Goal: Information Seeking & Learning: Learn about a topic

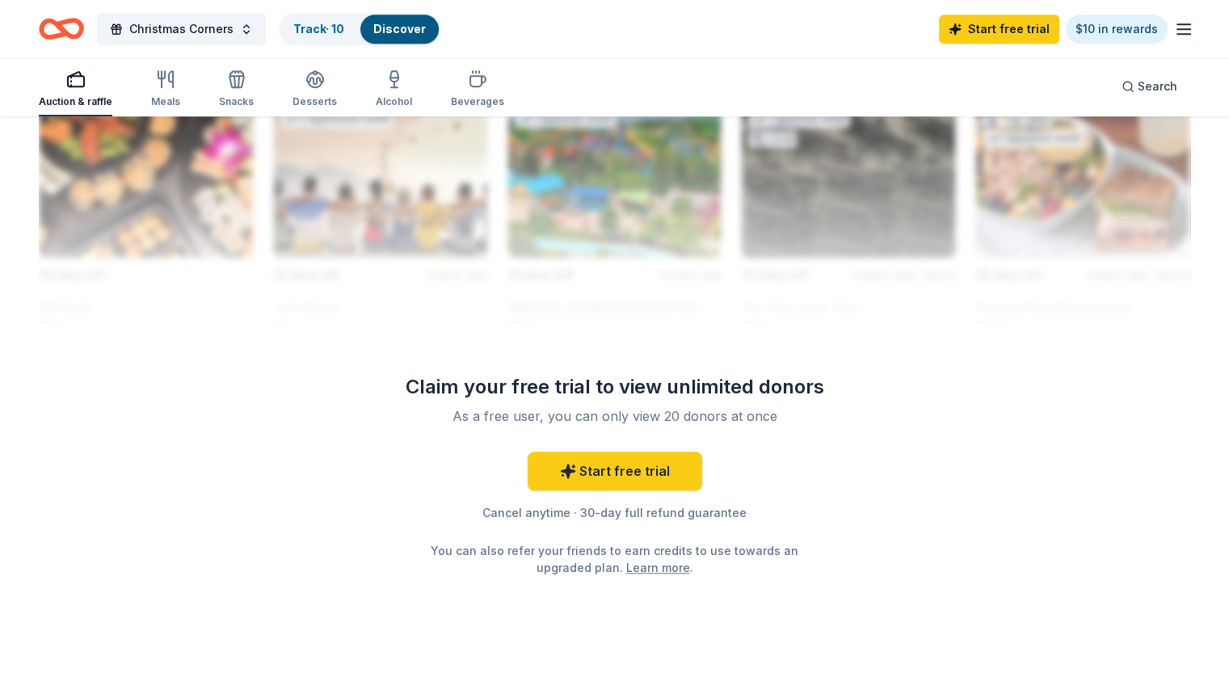
scroll to position [1487, 0]
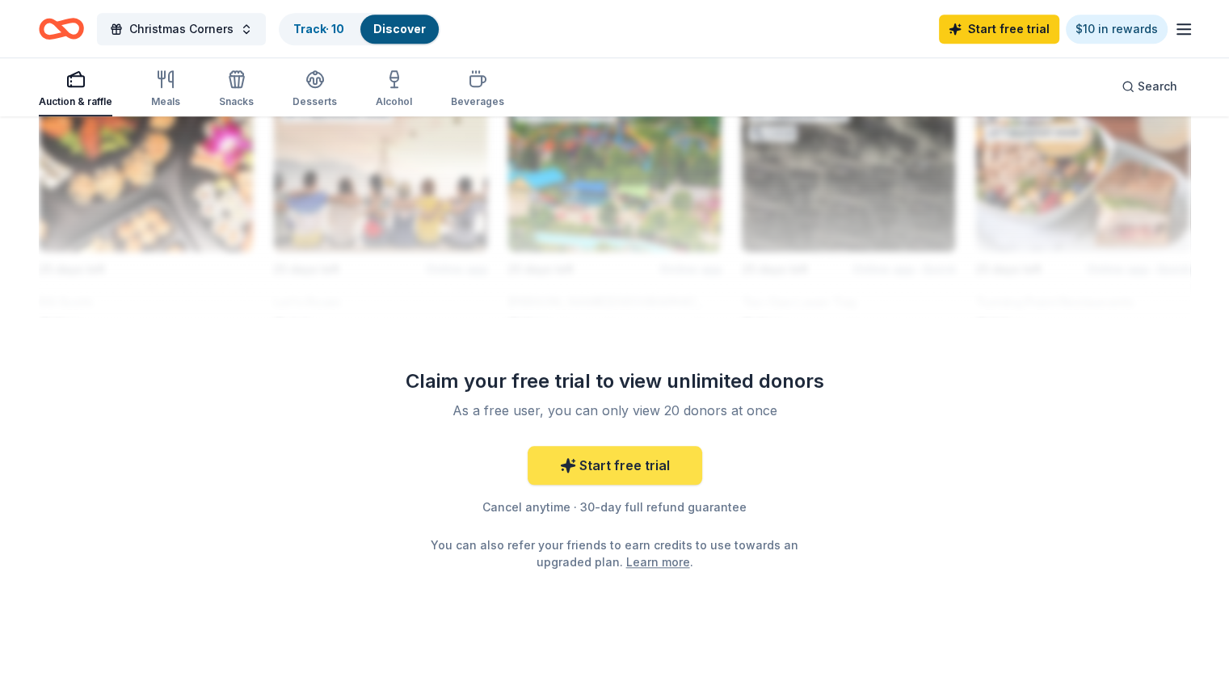
click at [661, 463] on link "Start free trial" at bounding box center [615, 465] width 175 height 39
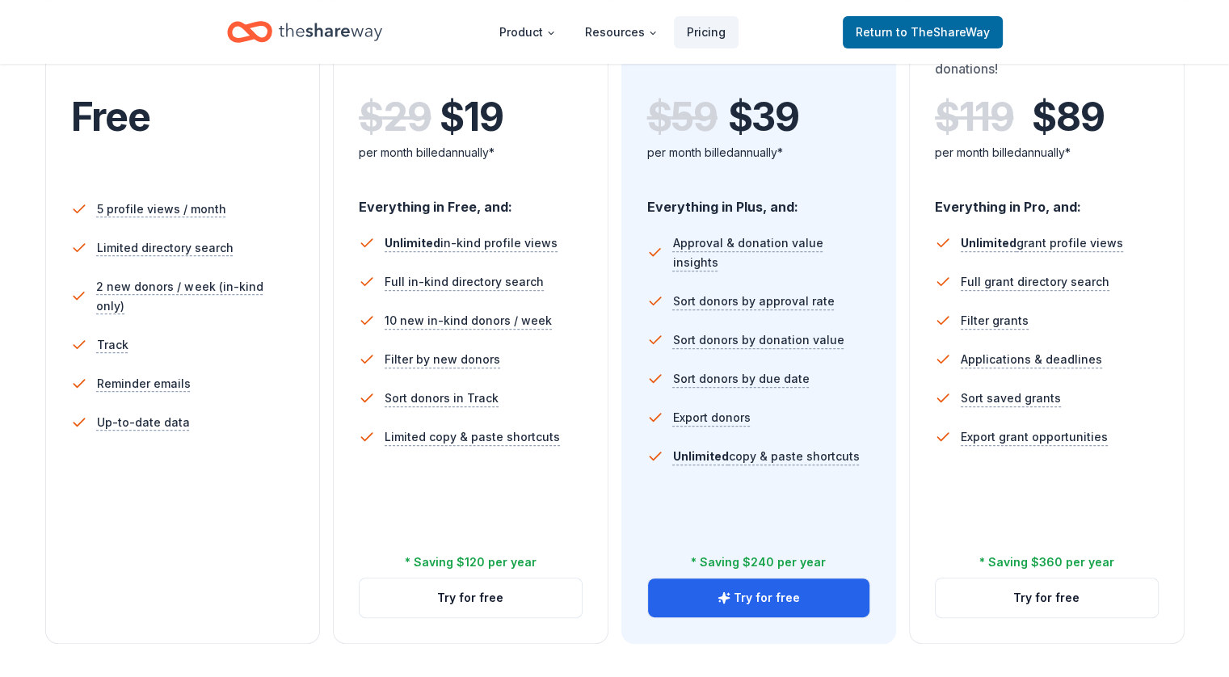
scroll to position [346, 0]
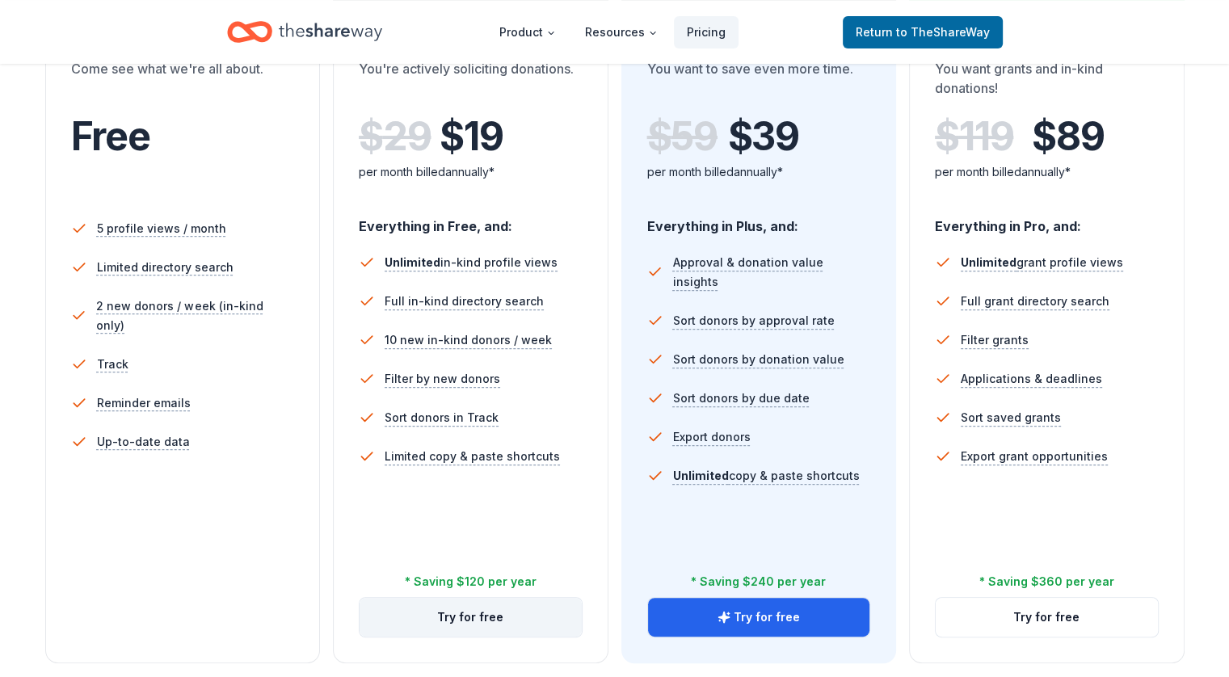
click at [511, 598] on button "Try for free" at bounding box center [471, 617] width 222 height 39
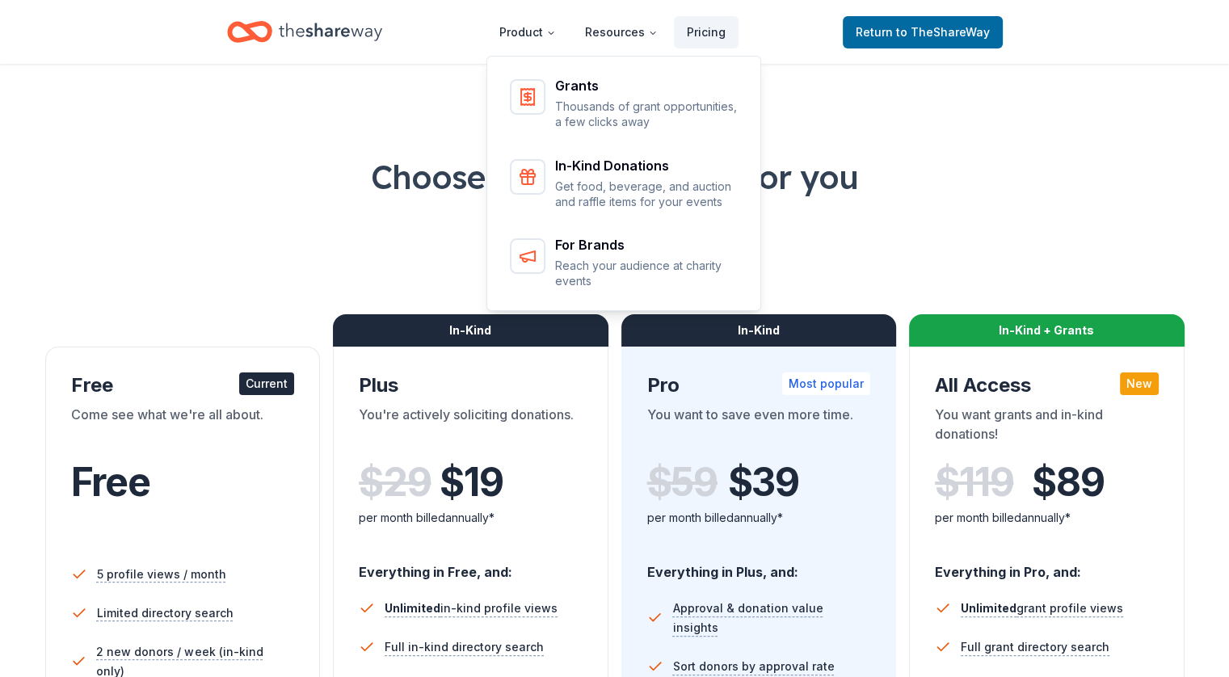
click at [531, 48] on nav "Product Resources Pricing Grants Thousands of grant opportunities, a few clicks…" at bounding box center [613, 32] width 252 height 38
click at [550, 29] on icon "Main" at bounding box center [551, 33] width 10 height 10
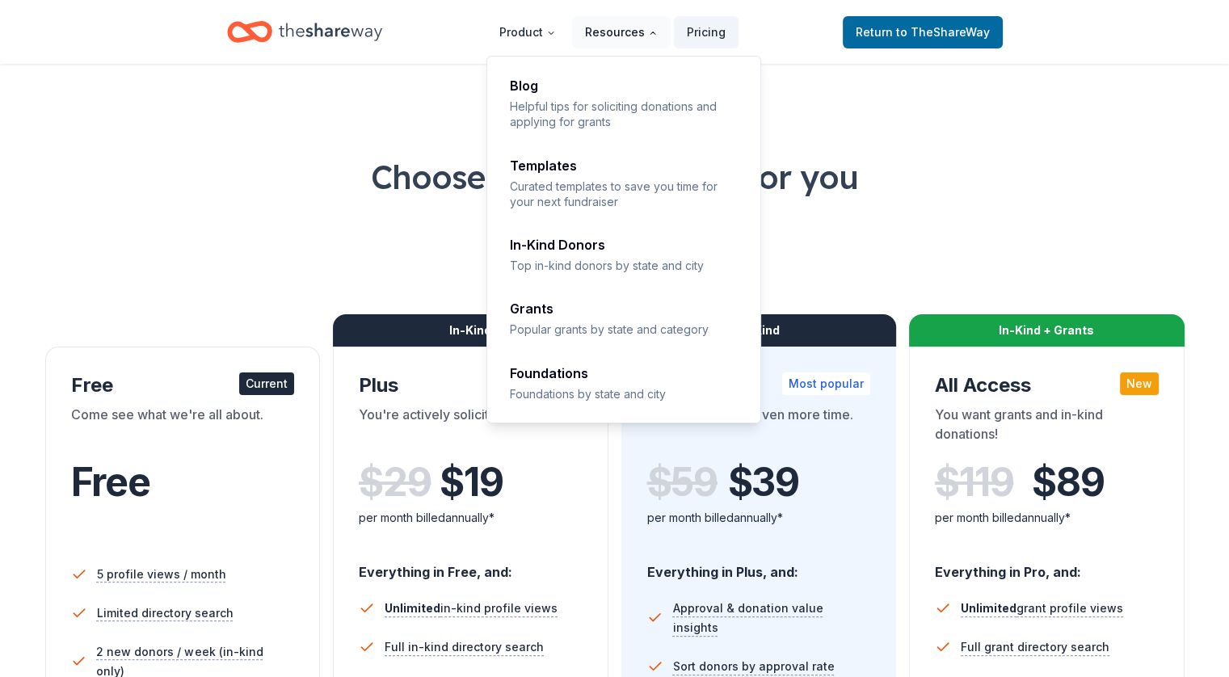
click at [629, 27] on button "Resources" at bounding box center [621, 32] width 99 height 32
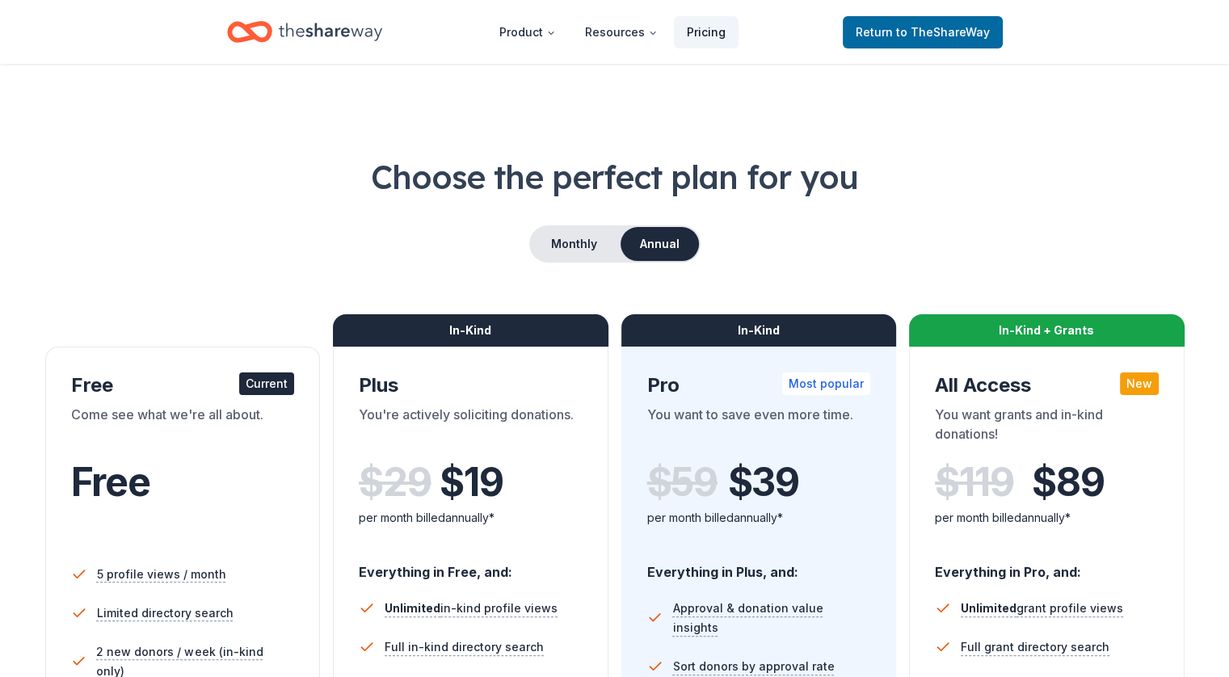
click at [693, 32] on link "Pricing" at bounding box center [706, 32] width 65 height 32
click at [334, 29] on icon "Home" at bounding box center [330, 31] width 103 height 33
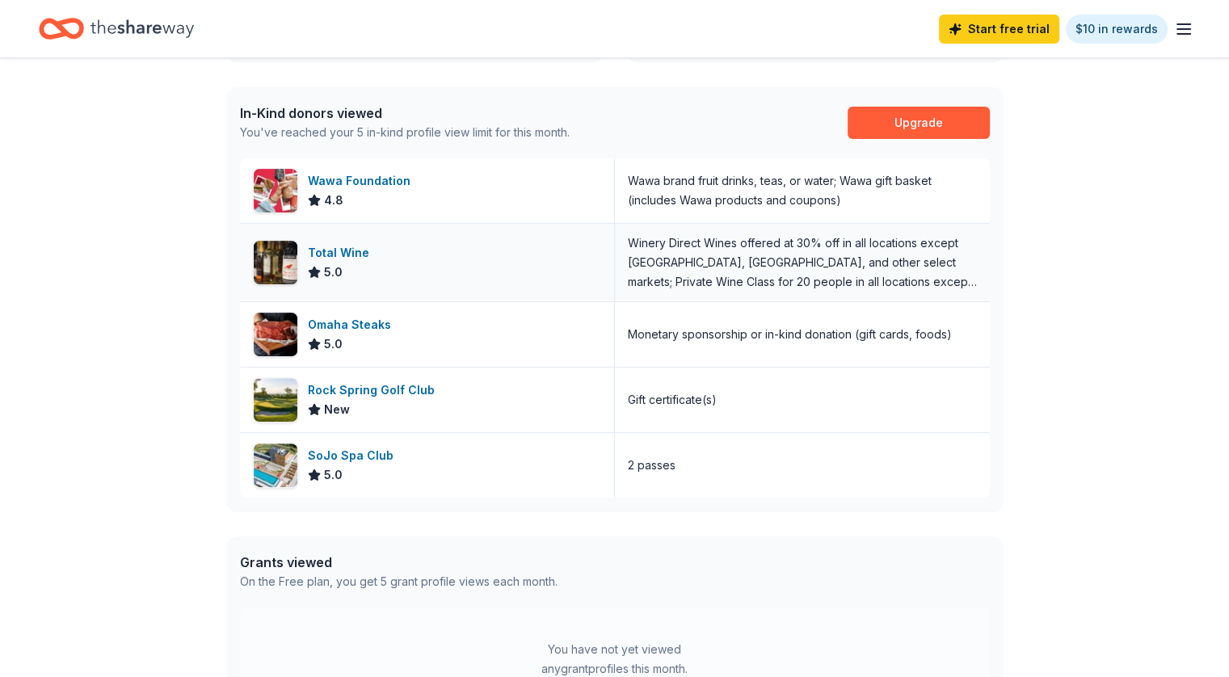
scroll to position [394, 0]
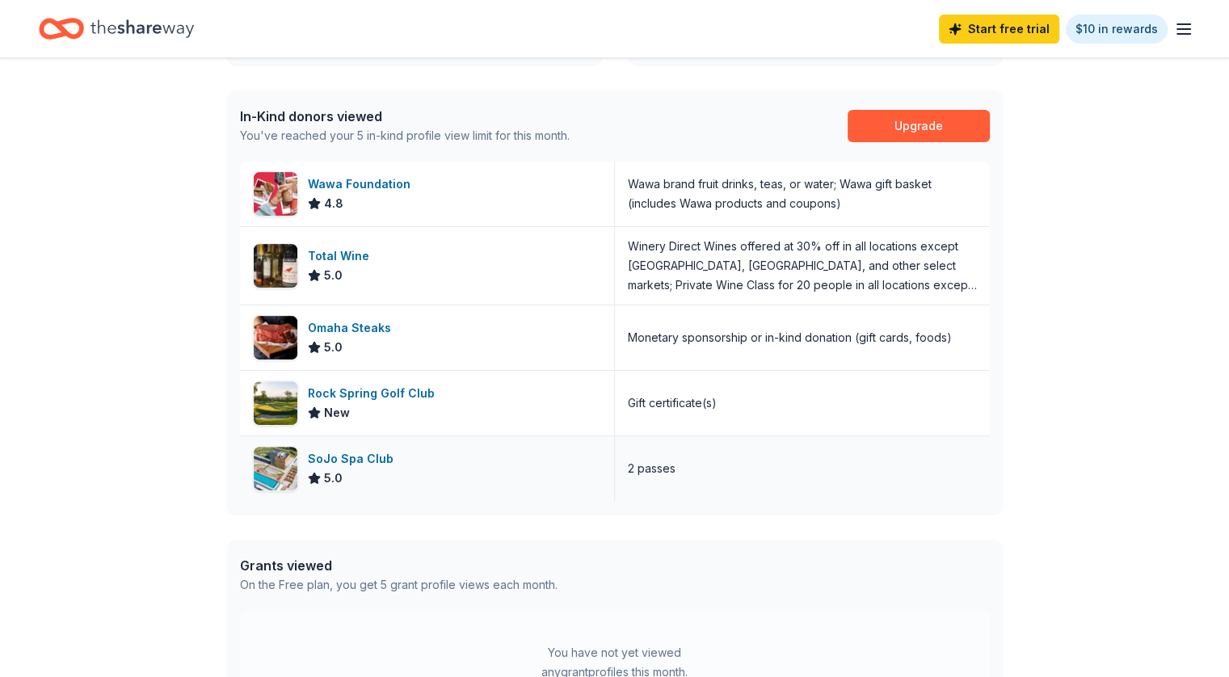
click at [310, 457] on div "SoJo Spa Club" at bounding box center [354, 458] width 92 height 19
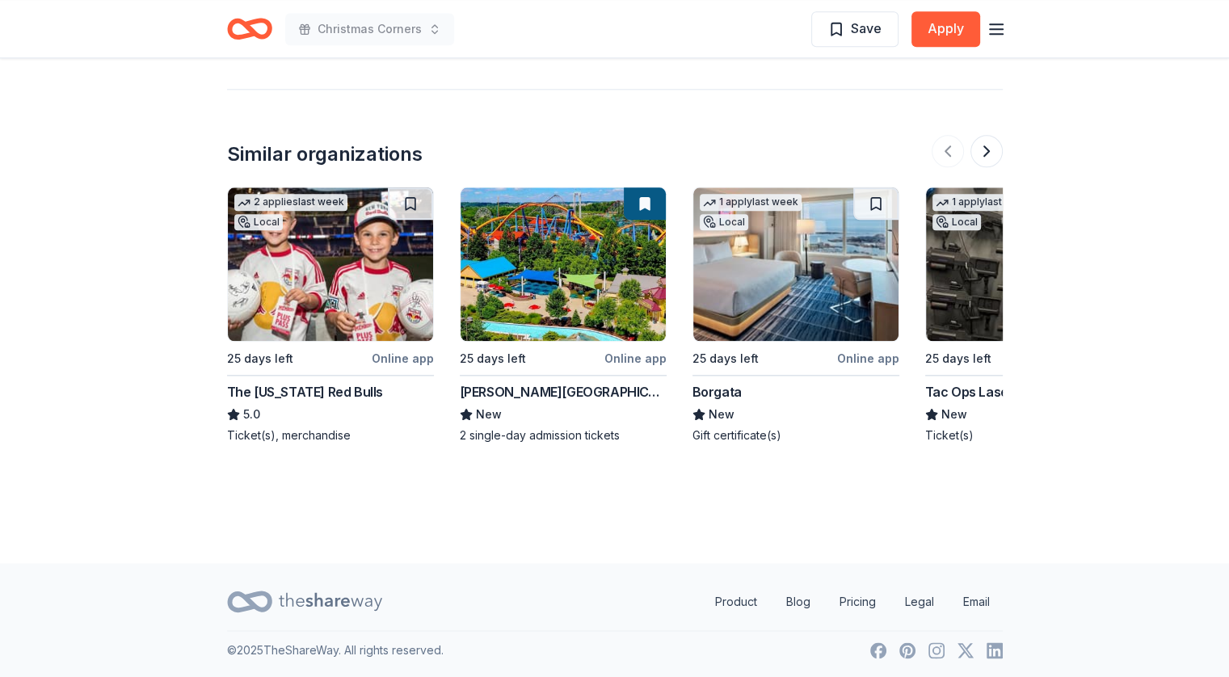
click at [718, 393] on div "Borgata" at bounding box center [717, 391] width 49 height 19
